Goal: Find specific page/section: Find specific page/section

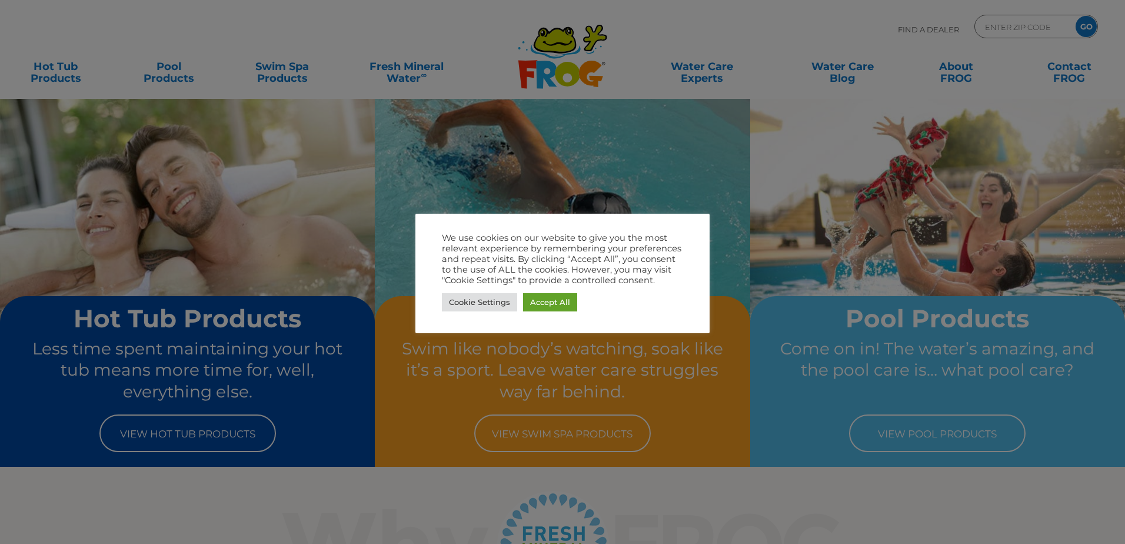
click at [240, 440] on div at bounding box center [562, 272] width 1125 height 544
drag, startPoint x: 546, startPoint y: 305, endPoint x: 537, endPoint y: 309, distance: 10.3
click at [537, 309] on link "Accept All" at bounding box center [550, 302] width 54 height 18
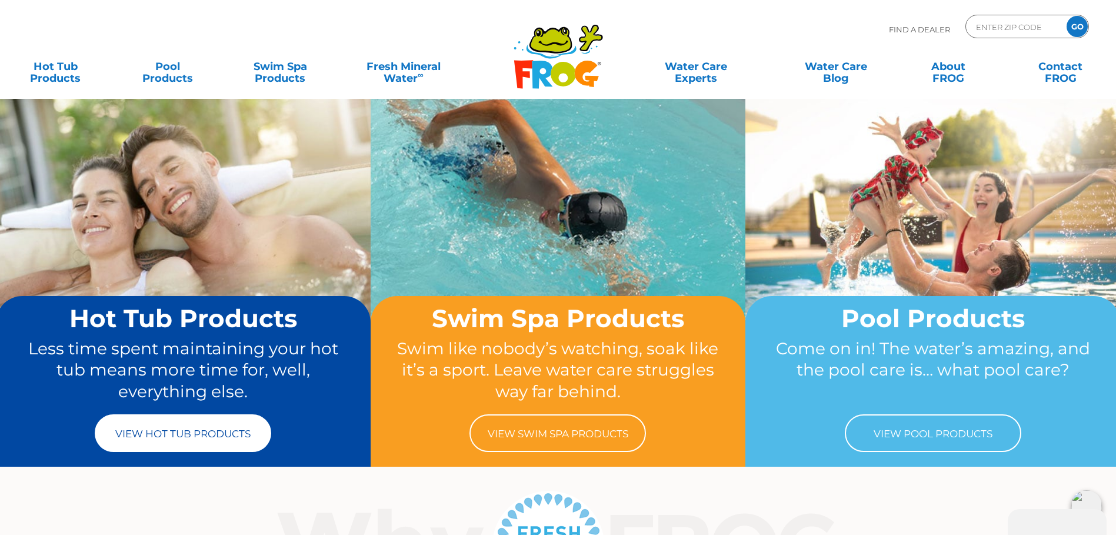
click at [175, 432] on link "View Hot Tub Products" at bounding box center [183, 433] width 176 height 38
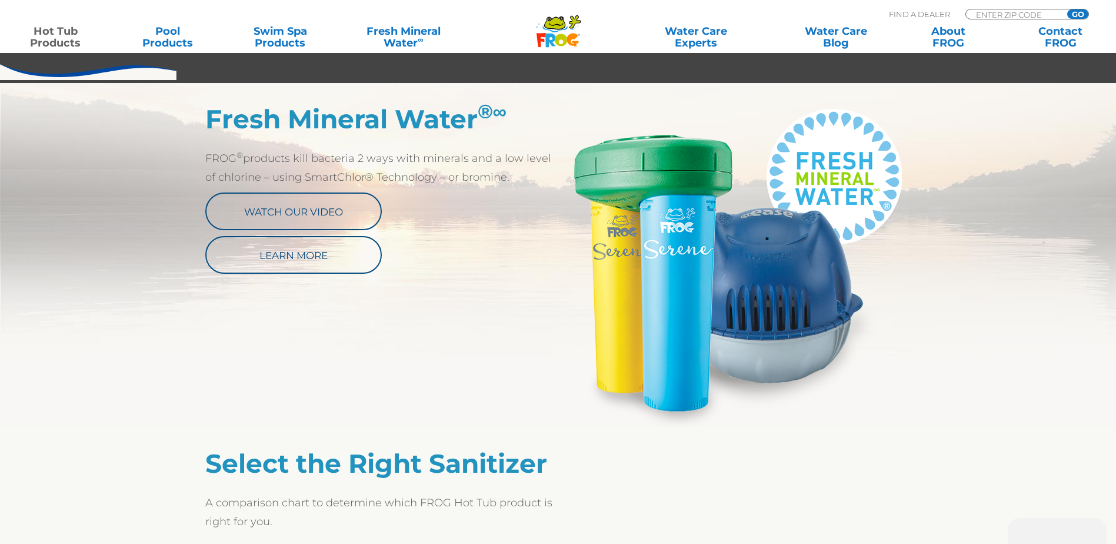
scroll to position [588, 0]
click at [800, 312] on img at bounding box center [734, 265] width 353 height 324
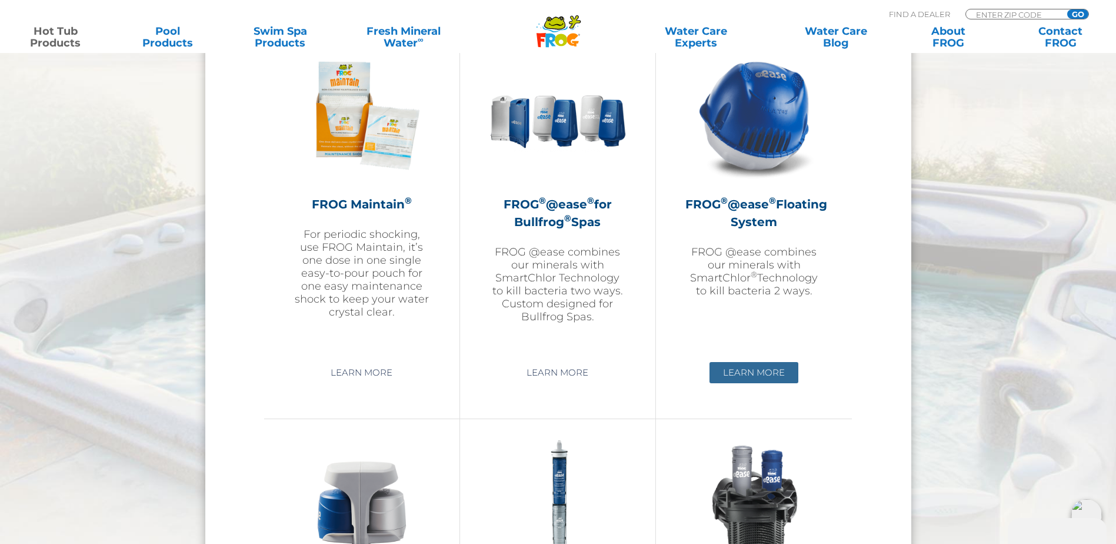
scroll to position [1353, 0]
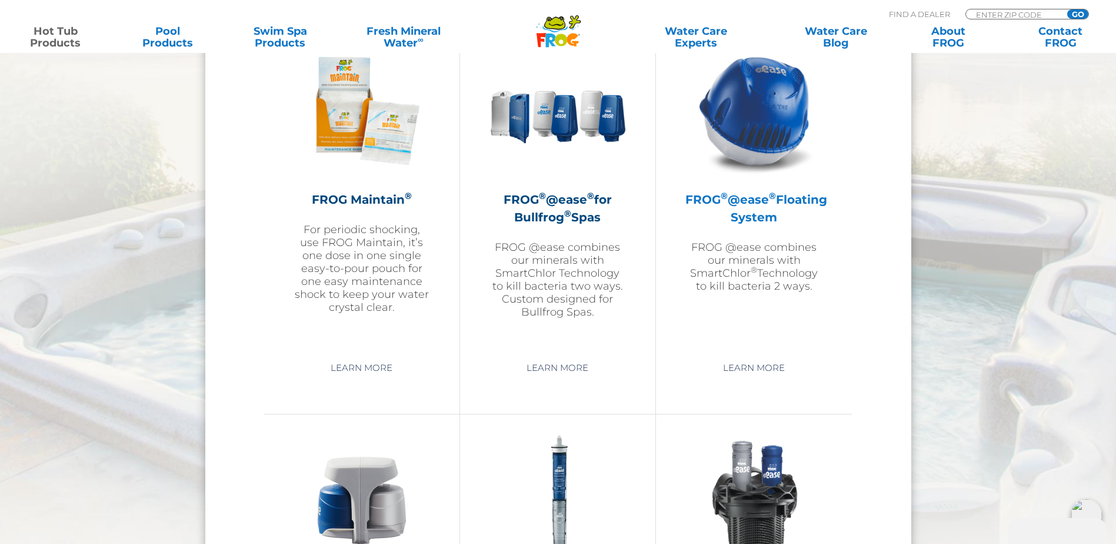
click at [757, 235] on div "FROG ® @ease ® Floating System FROG @ease combines our minerals with SmartChlor…" at bounding box center [753, 242] width 137 height 102
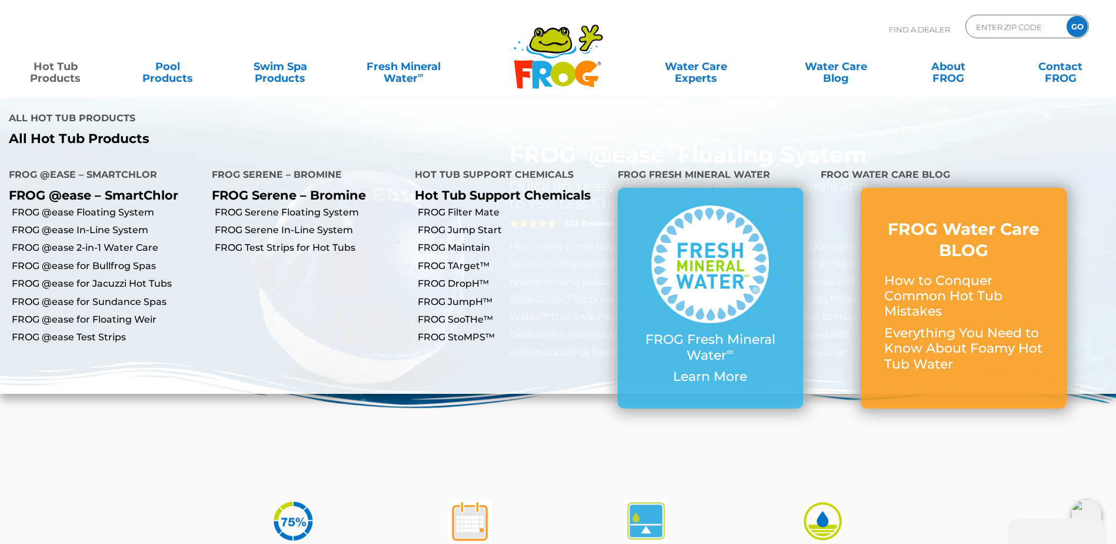
click at [63, 78] on link "Hot Tub Products" at bounding box center [56, 67] width 88 height 24
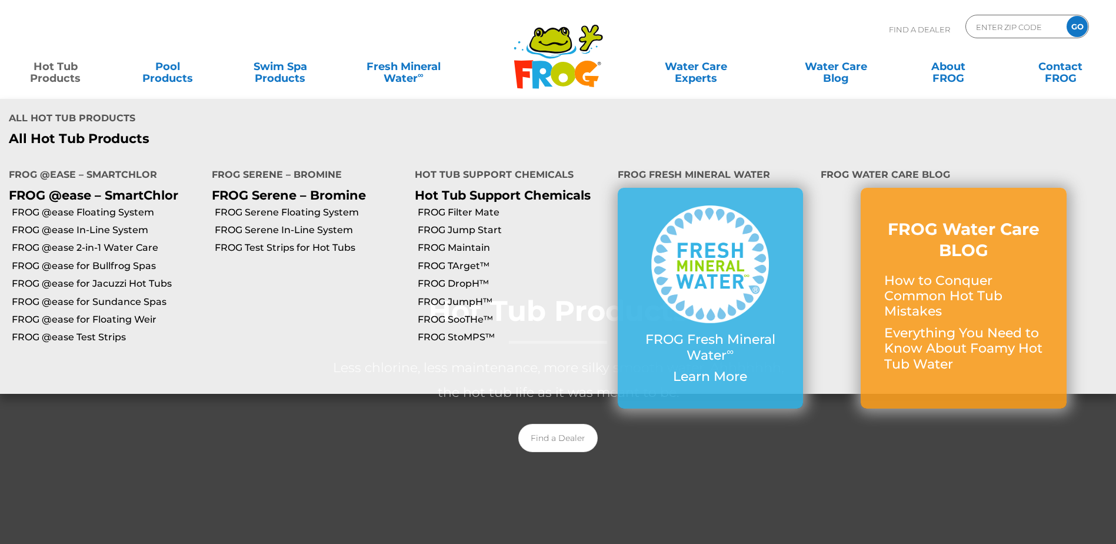
click at [75, 78] on link "Hot Tub Products" at bounding box center [56, 67] width 88 height 24
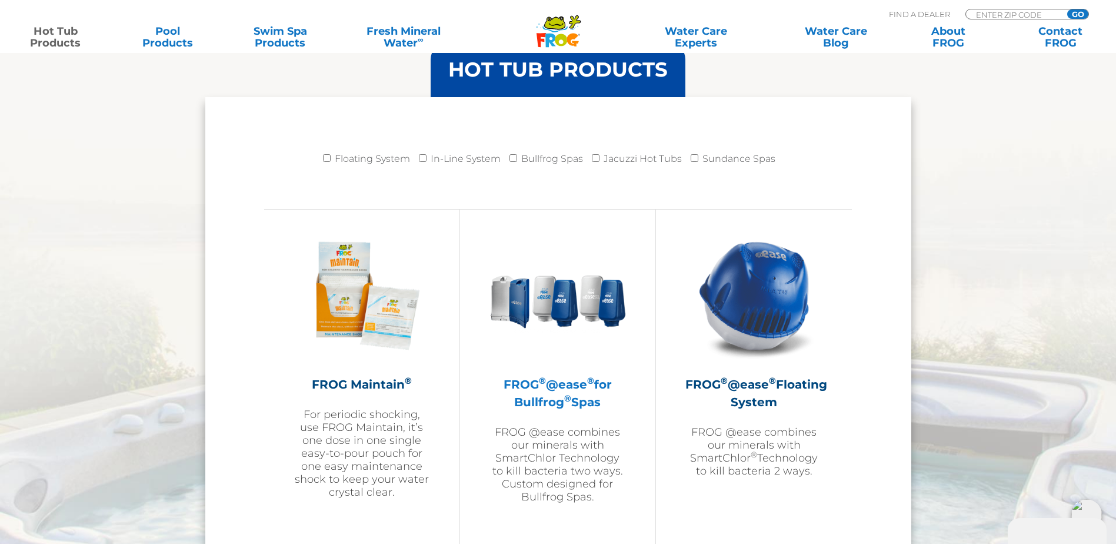
scroll to position [1177, 0]
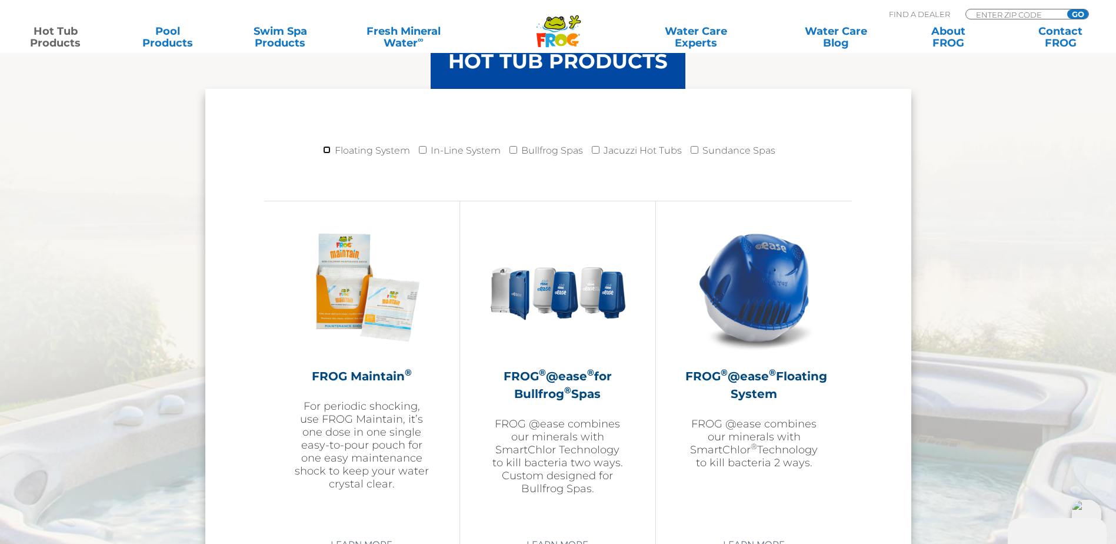
click at [326, 151] on input "Floating System" at bounding box center [327, 150] width 8 height 8
checkbox input "true"
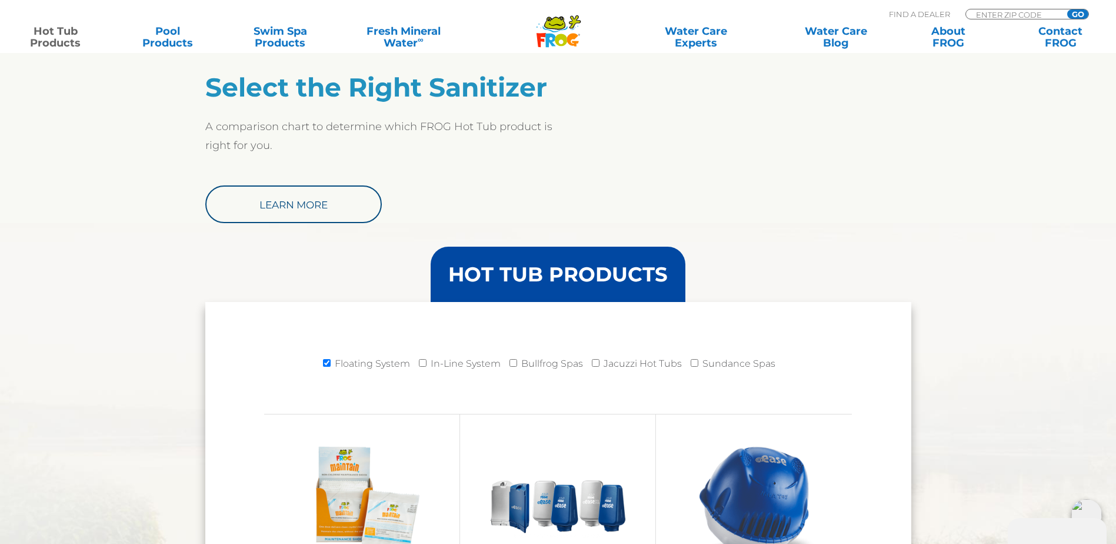
scroll to position [1177, 0]
